Goal: Find specific page/section: Find specific page/section

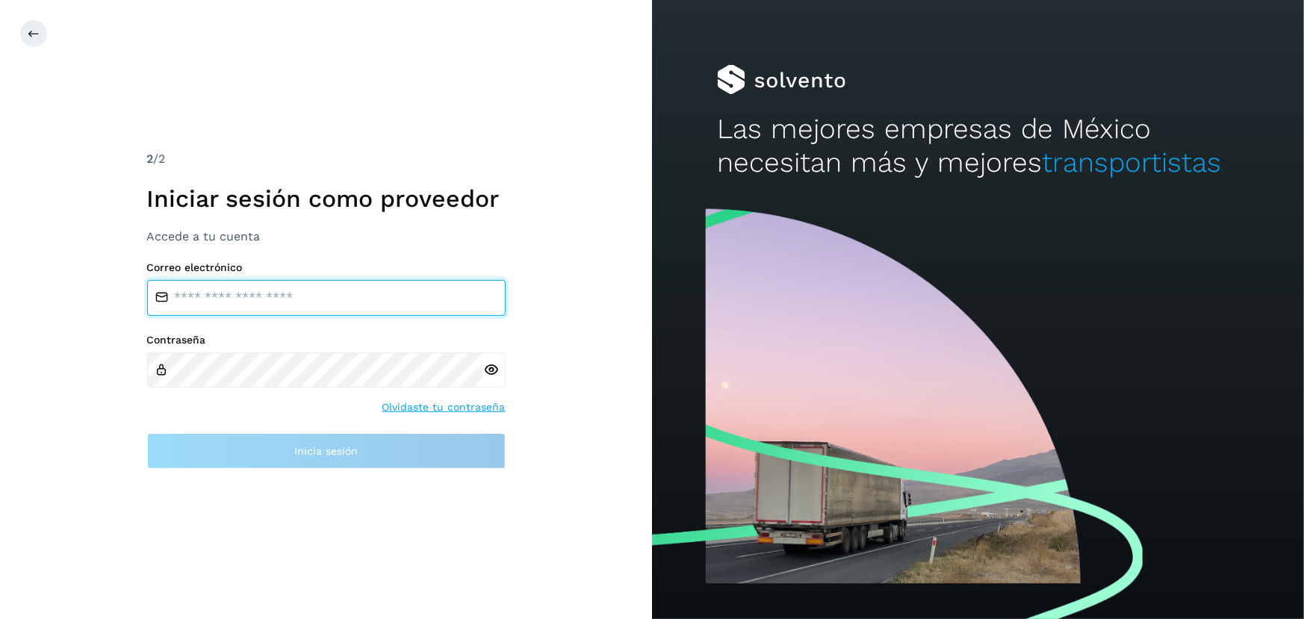
click at [376, 302] on input "email" at bounding box center [326, 298] width 359 height 36
type input "**********"
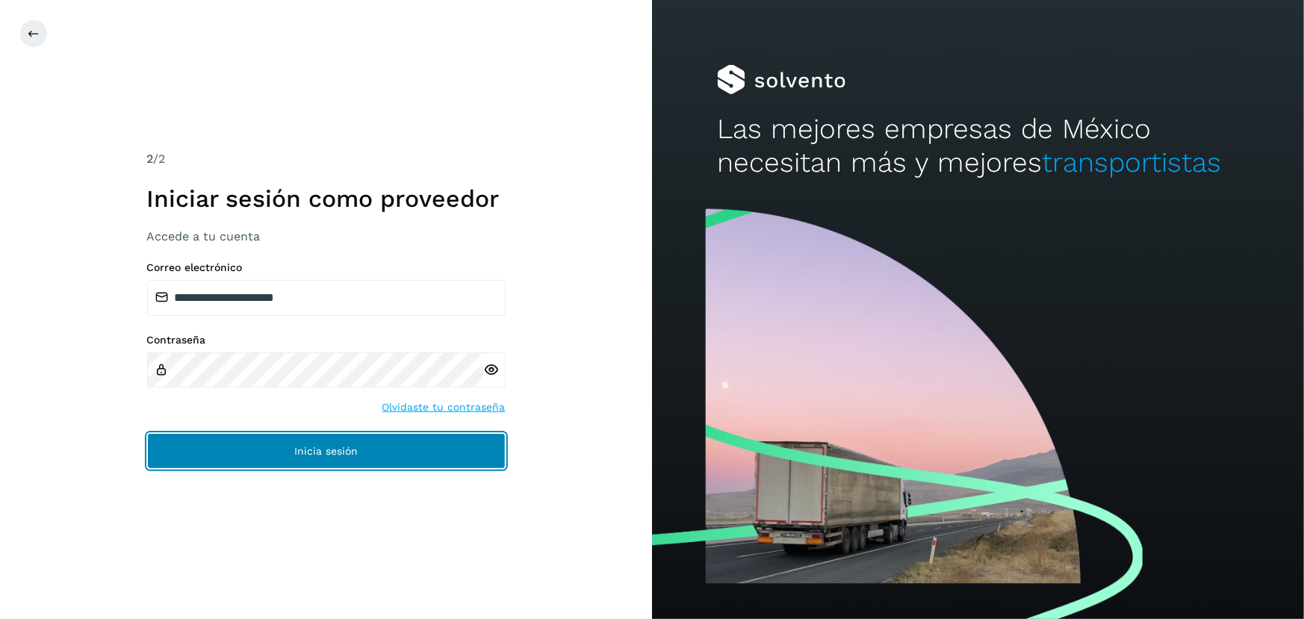
click at [331, 456] on span "Inicia sesión" at bounding box center [325, 451] width 63 height 10
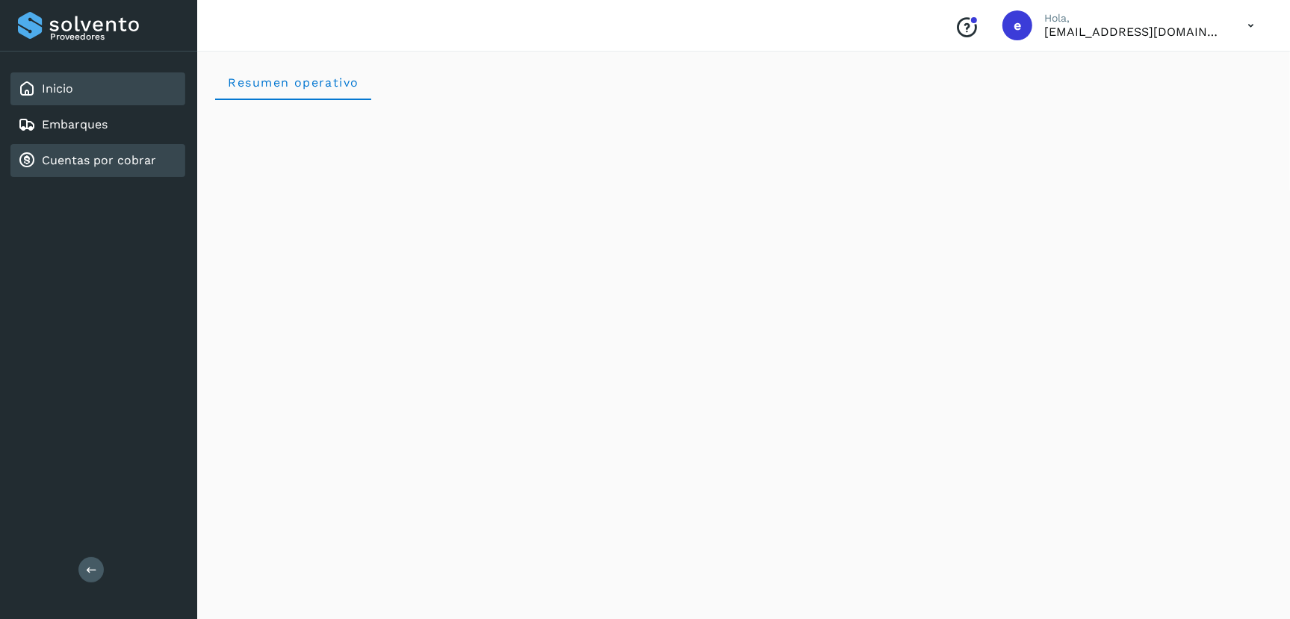
click at [35, 146] on div "Cuentas por cobrar" at bounding box center [97, 160] width 175 height 33
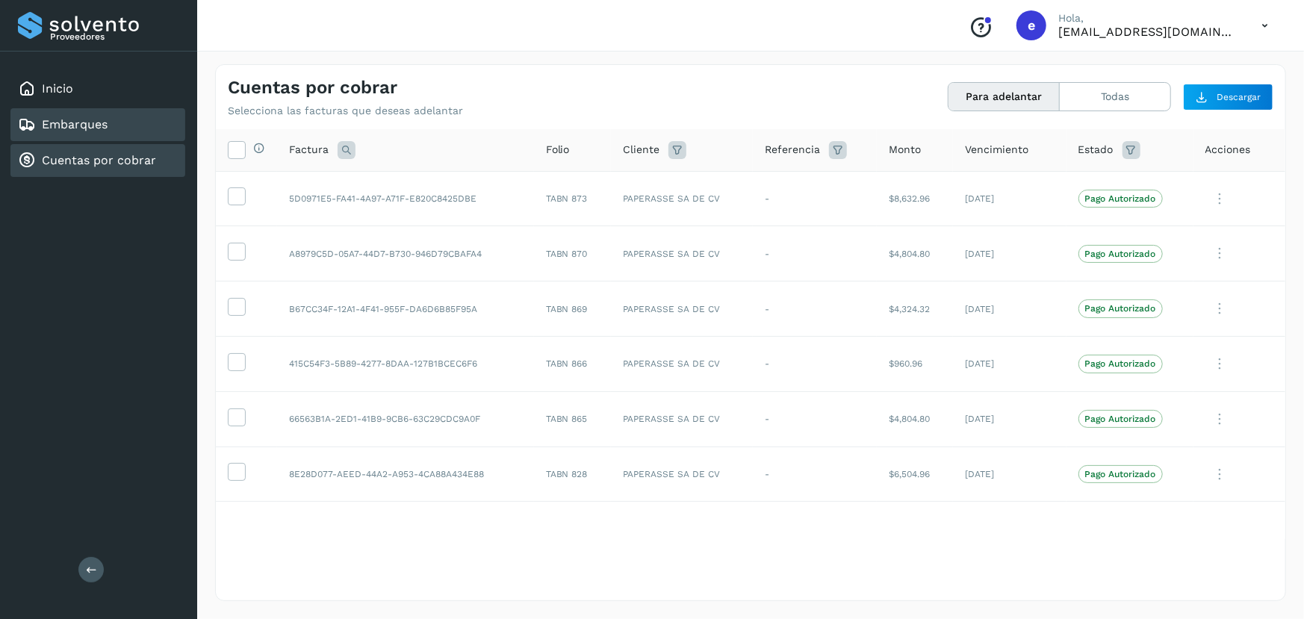
click at [82, 124] on link "Embarques" at bounding box center [75, 124] width 66 height 14
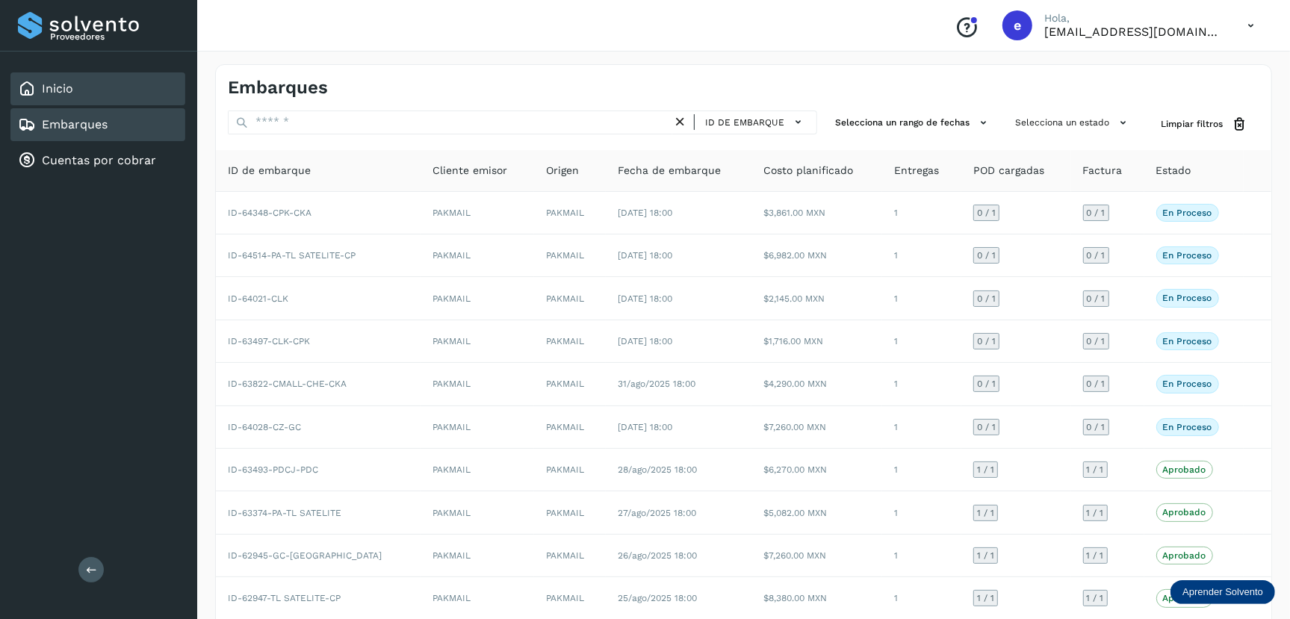
click at [103, 89] on div "Inicio" at bounding box center [97, 88] width 175 height 33
